Goal: Transaction & Acquisition: Purchase product/service

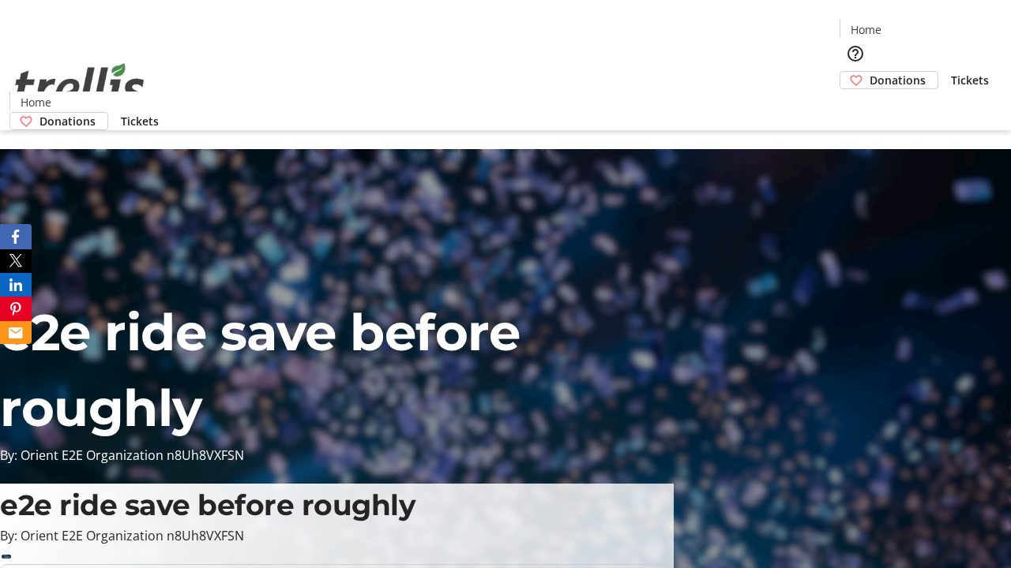
click at [869, 72] on span "Donations" at bounding box center [897, 80] width 56 height 17
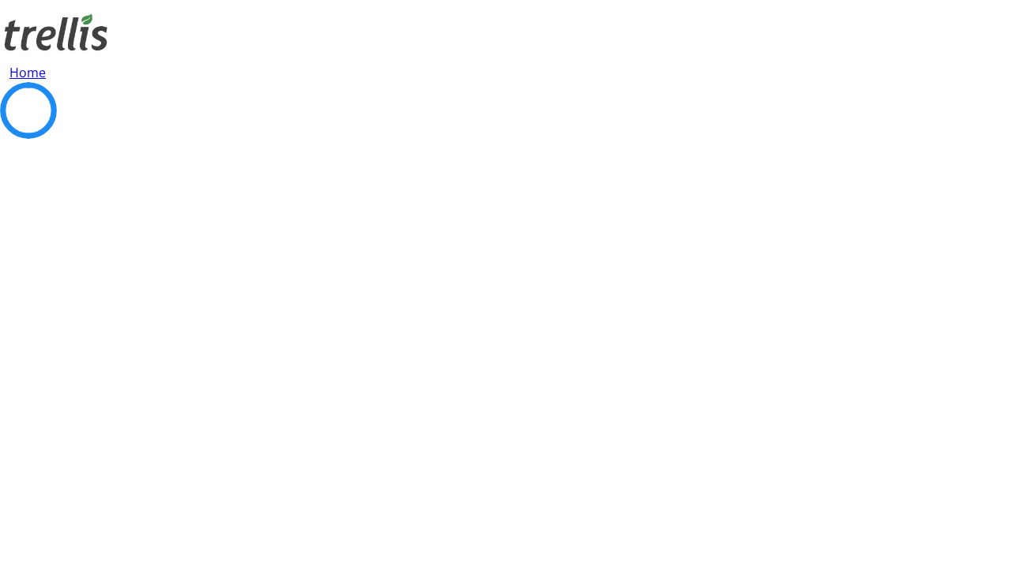
select select "CA"
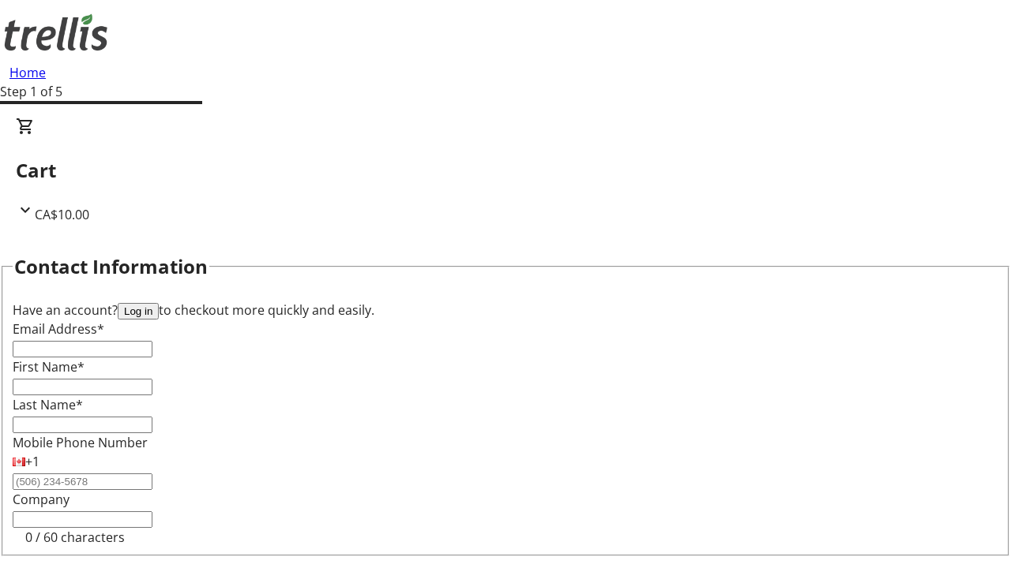
click at [159, 303] on button "Log in" at bounding box center [138, 311] width 41 height 17
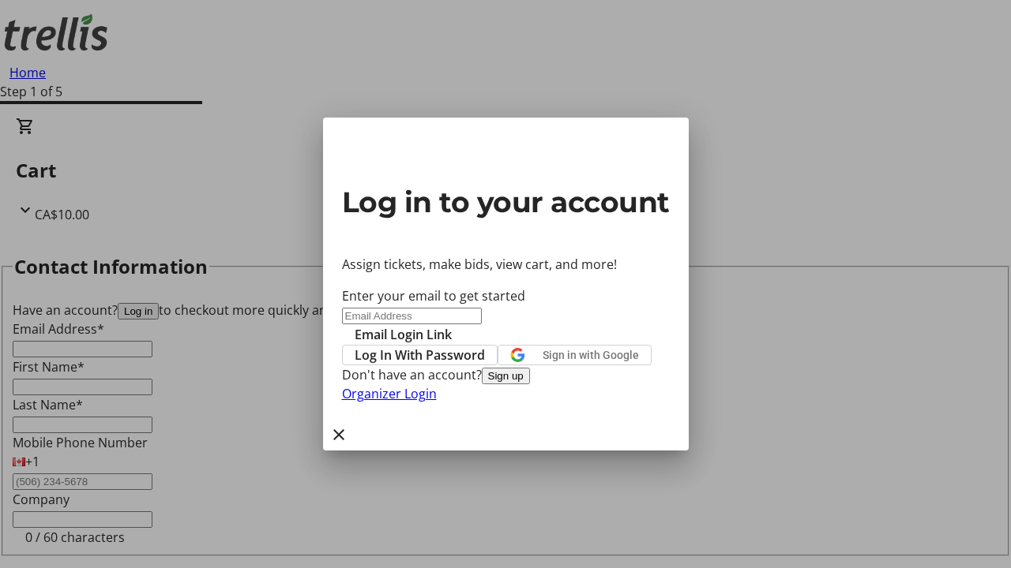
click at [530, 385] on button "Sign up" at bounding box center [506, 376] width 48 height 17
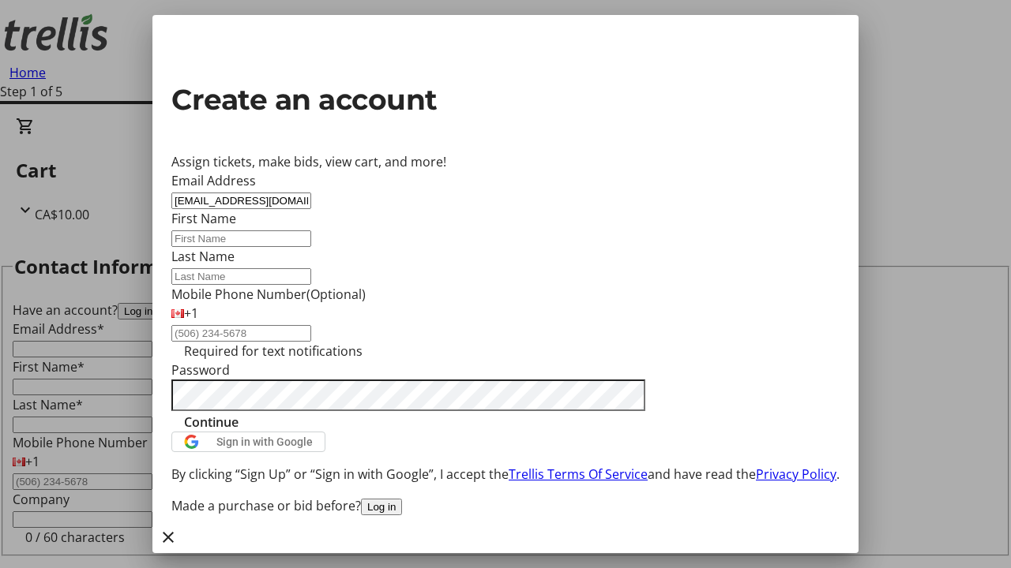
type input "[EMAIL_ADDRESS][DOMAIN_NAME]"
type input "Lola"
type input "Mosciski"
click at [238, 432] on span "Continue" at bounding box center [211, 422] width 54 height 19
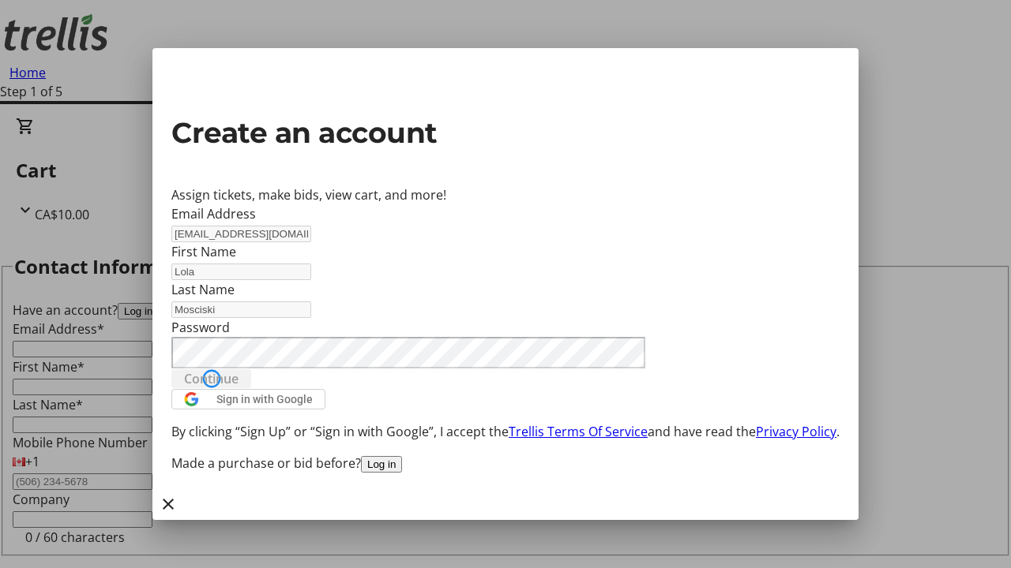
type input "[EMAIL_ADDRESS][DOMAIN_NAME]"
type input "Lola"
type input "Mosciski"
select select "CA"
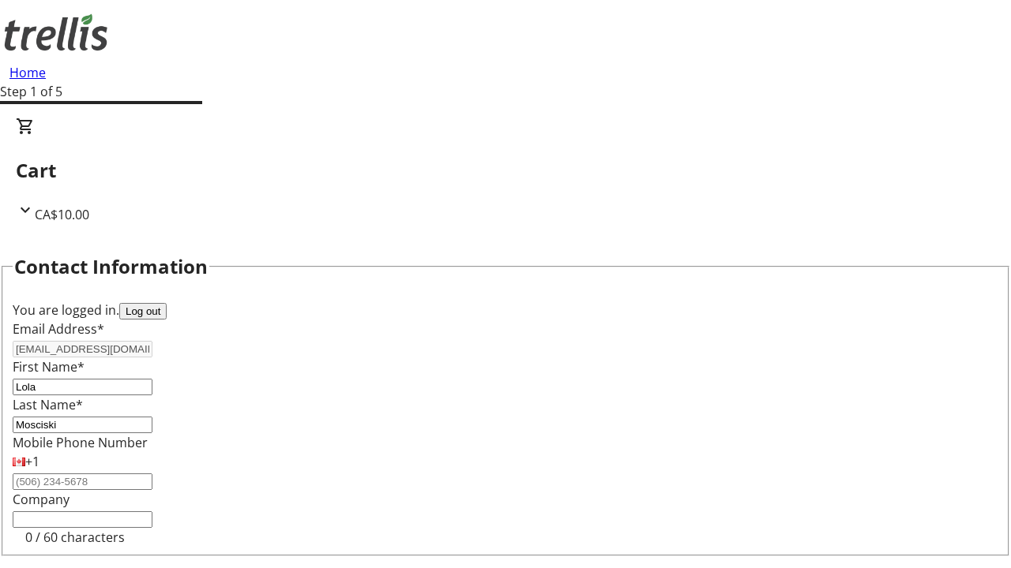
type input "[STREET_ADDRESS][PERSON_NAME]"
type input "Kelowna"
select select "BC"
type input "Kelowna"
type input "V1Y 0C2"
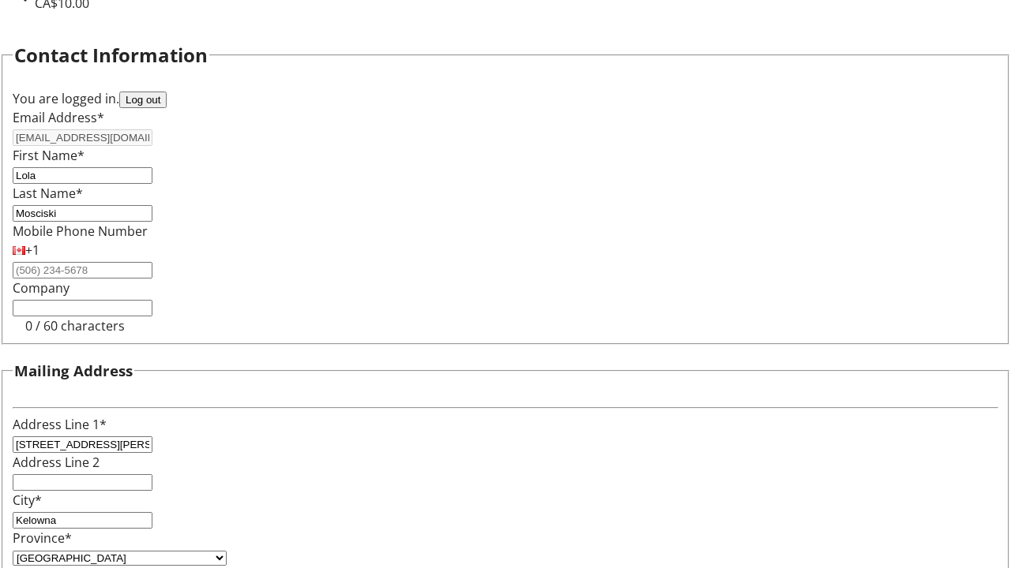
select select "BC"
select select "CA"
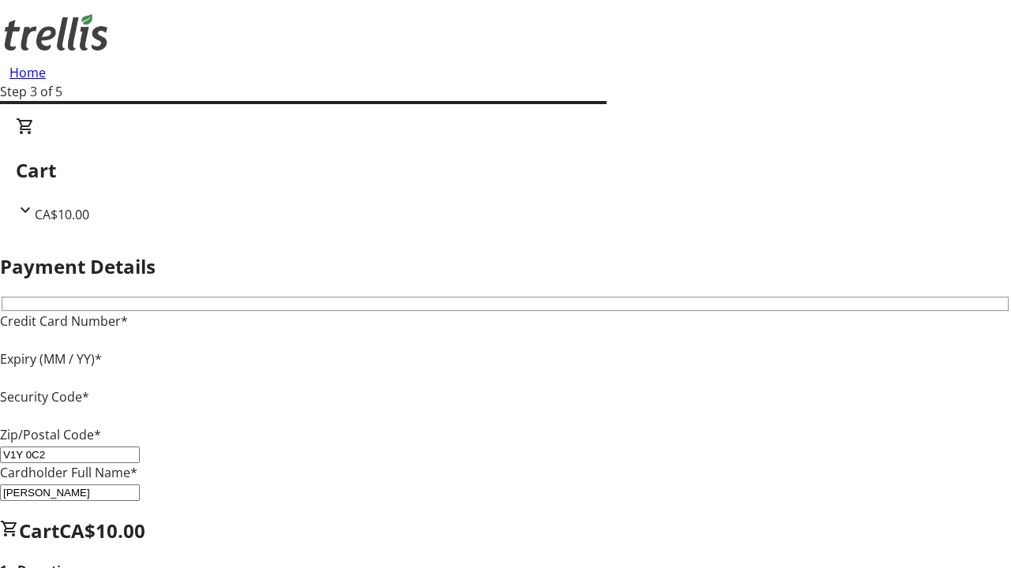
type input "V1Y 0C2"
